Goal: Information Seeking & Learning: Learn about a topic

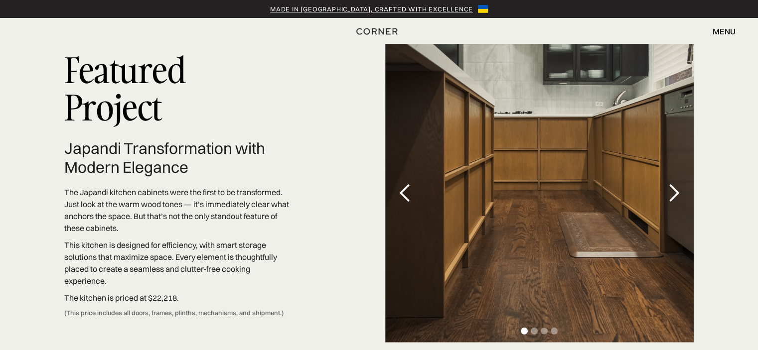
scroll to position [2846, 0]
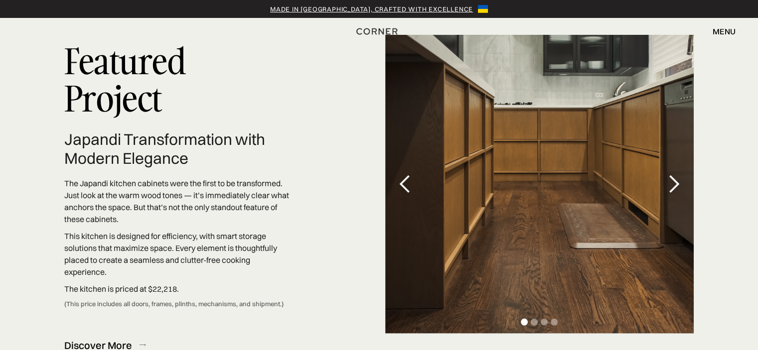
click at [671, 174] on div "next slide" at bounding box center [674, 184] width 20 height 20
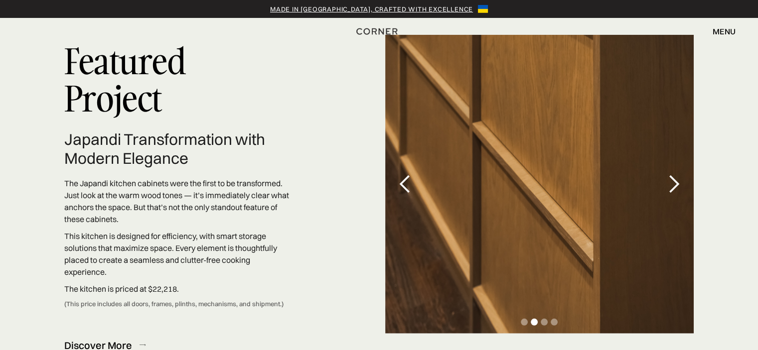
click at [671, 174] on div "next slide" at bounding box center [674, 184] width 20 height 20
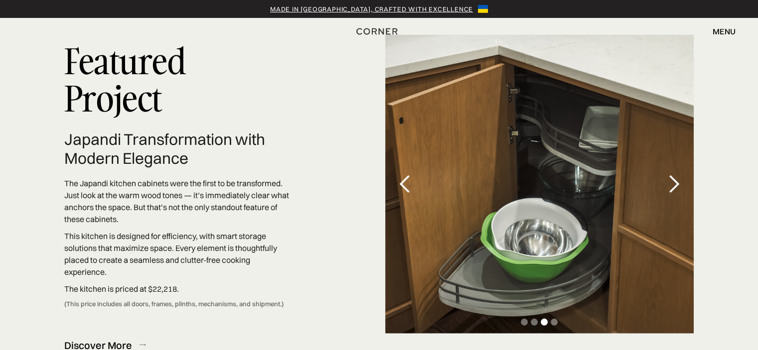
click at [671, 174] on div "next slide" at bounding box center [674, 184] width 20 height 20
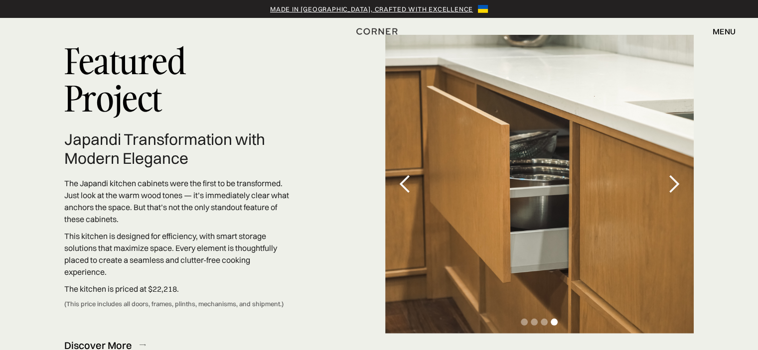
click at [671, 174] on div "next slide" at bounding box center [674, 184] width 20 height 20
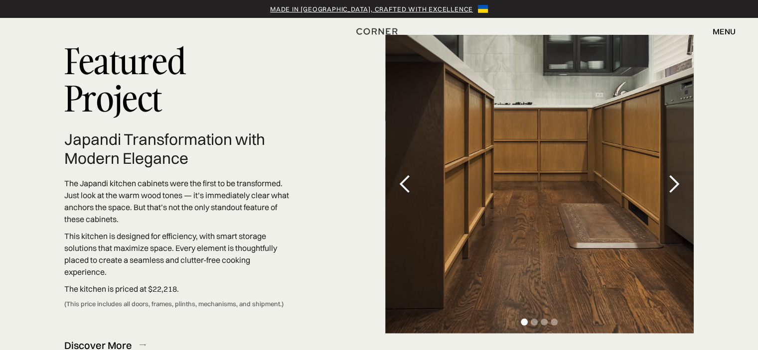
click at [671, 174] on div "next slide" at bounding box center [674, 184] width 20 height 20
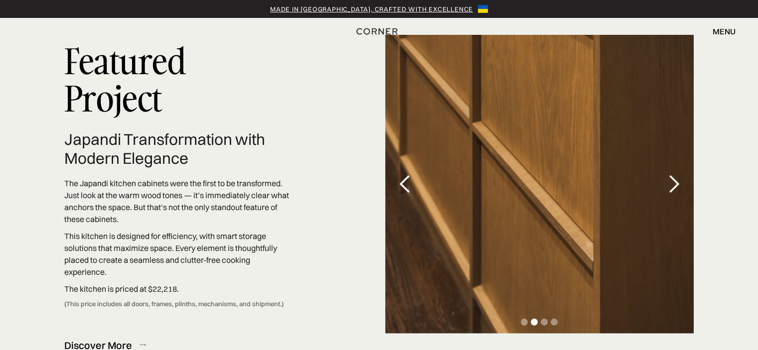
click at [671, 174] on div "next slide" at bounding box center [674, 184] width 20 height 20
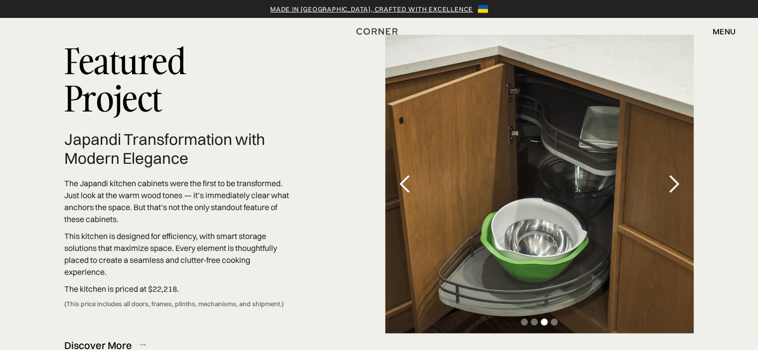
click at [671, 174] on div "next slide" at bounding box center [674, 184] width 20 height 20
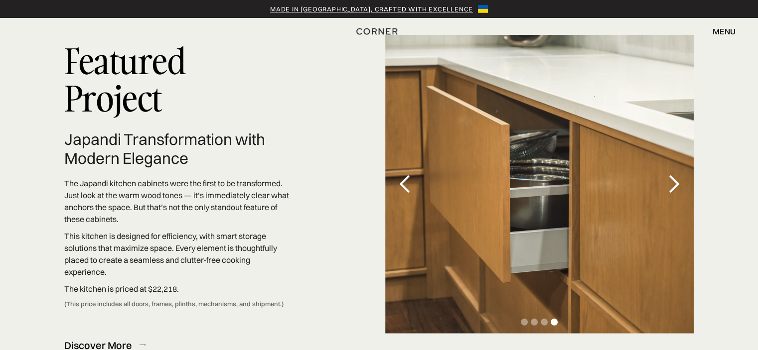
click at [671, 174] on div "next slide" at bounding box center [674, 184] width 20 height 20
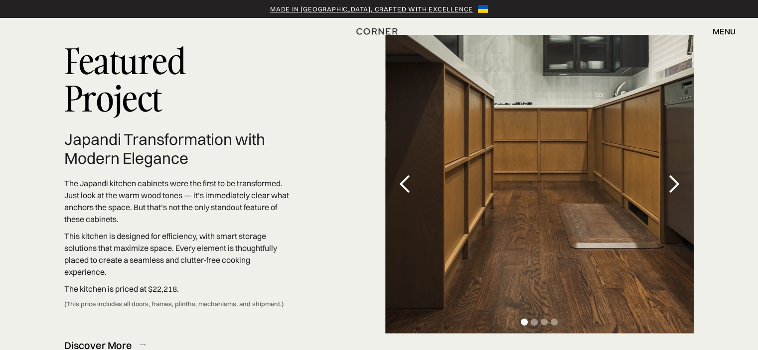
click at [671, 174] on div "next slide" at bounding box center [674, 184] width 20 height 20
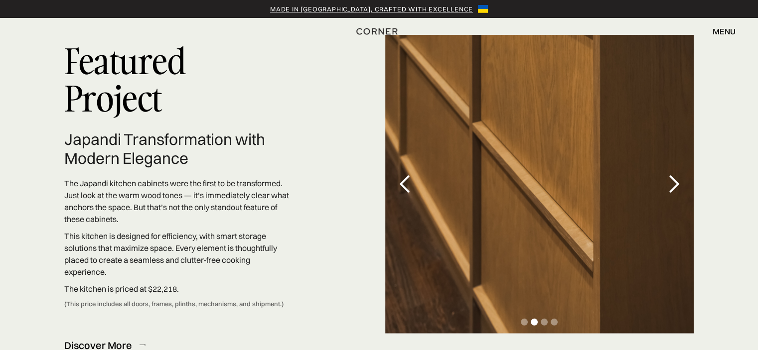
click at [671, 174] on div "next slide" at bounding box center [674, 184] width 20 height 20
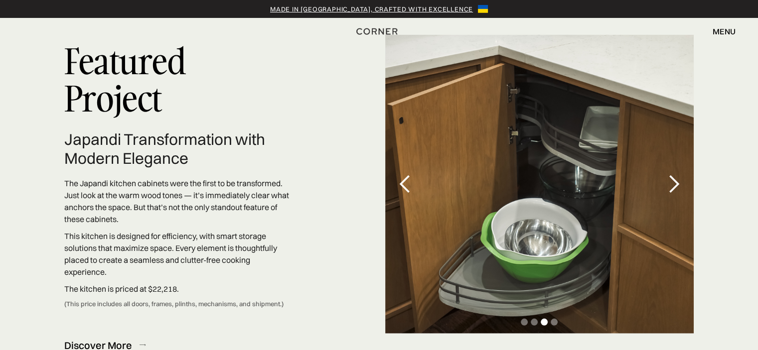
click at [671, 174] on div "next slide" at bounding box center [674, 184] width 20 height 20
